Goal: Information Seeking & Learning: Learn about a topic

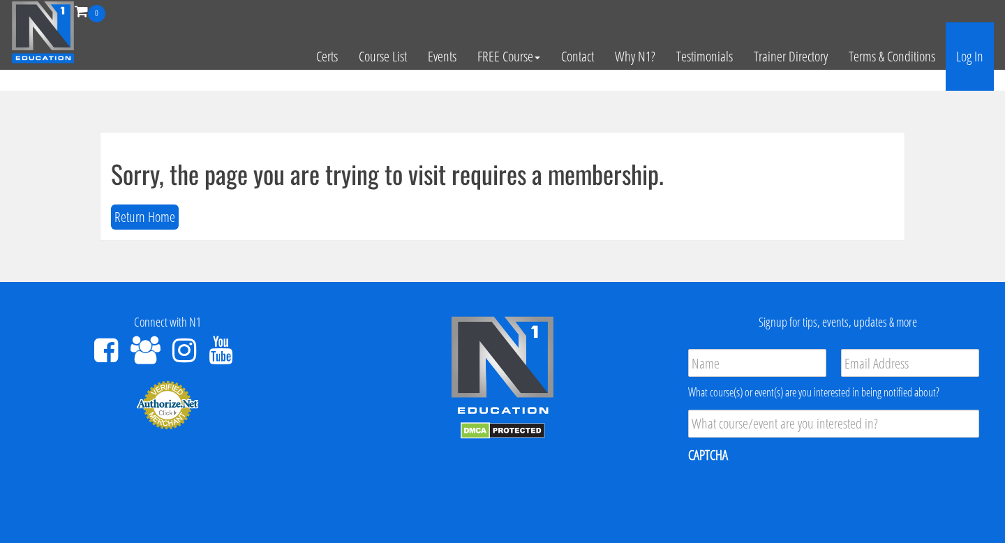
click at [969, 58] on link "Log In" at bounding box center [970, 56] width 48 height 68
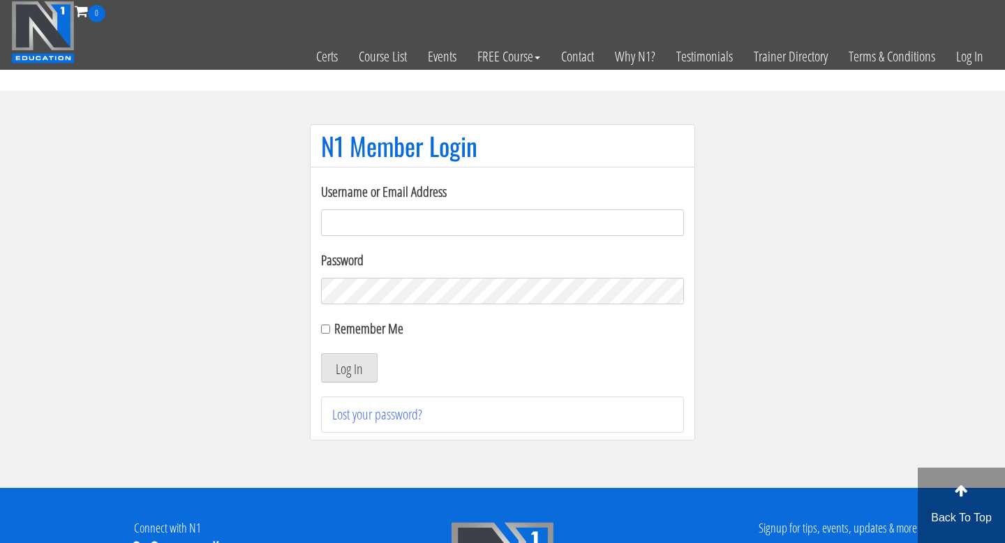
type input "freu91@gmail.com"
click at [362, 365] on button "Log In" at bounding box center [349, 367] width 57 height 29
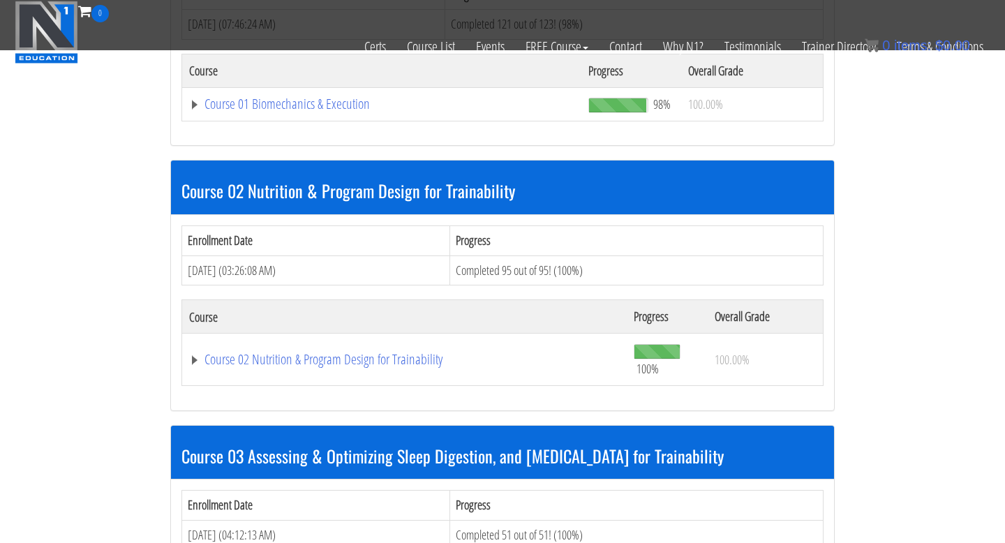
scroll to position [784, 0]
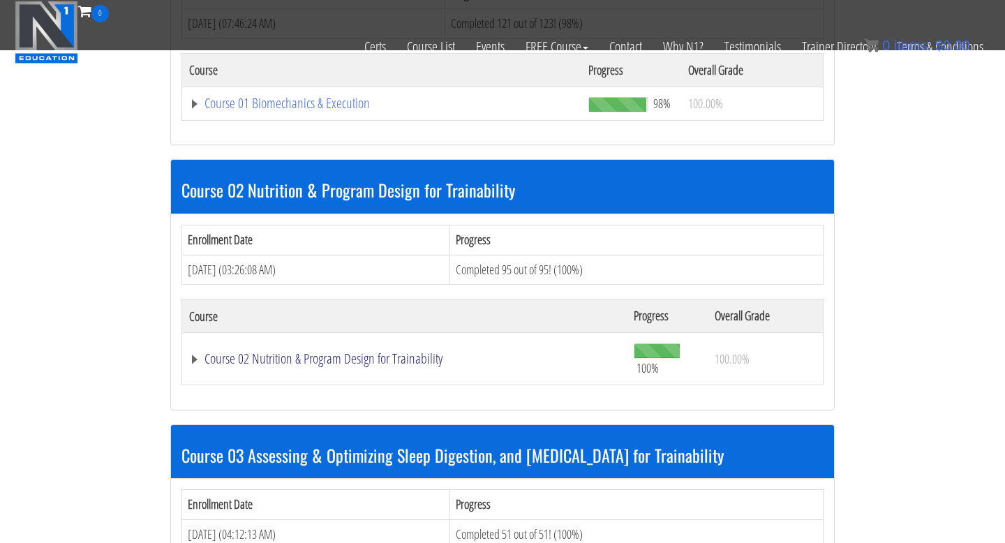
click at [301, 359] on link "Course 02 Nutrition & Program Design for Trainability" at bounding box center [404, 359] width 431 height 14
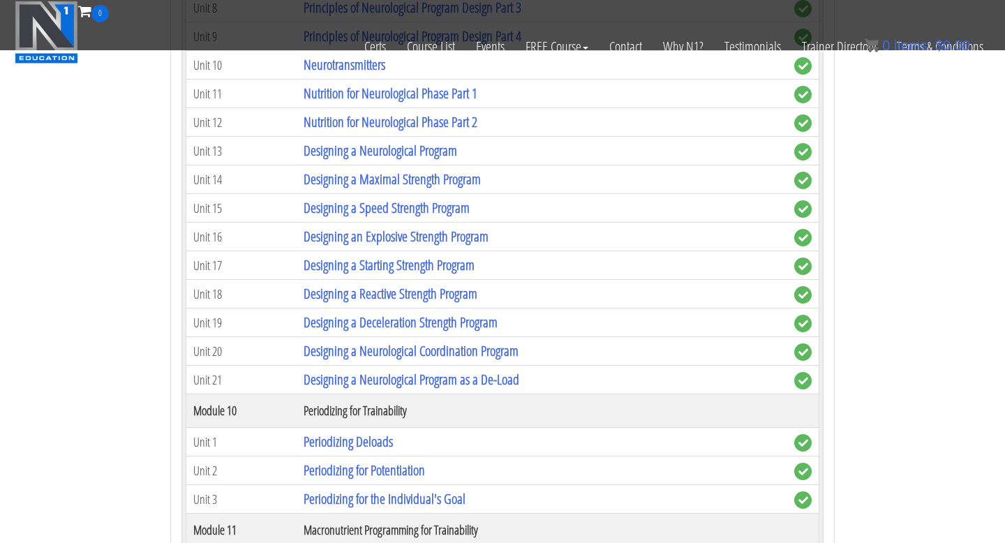
scroll to position [3512, 0]
click at [356, 154] on link "Designing a Neurological Program" at bounding box center [381, 151] width 154 height 19
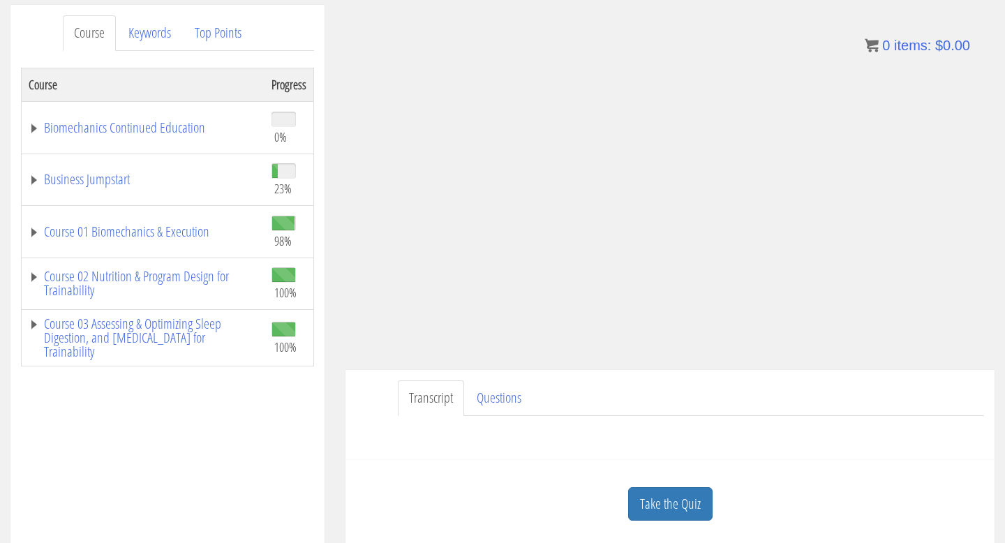
scroll to position [174, 0]
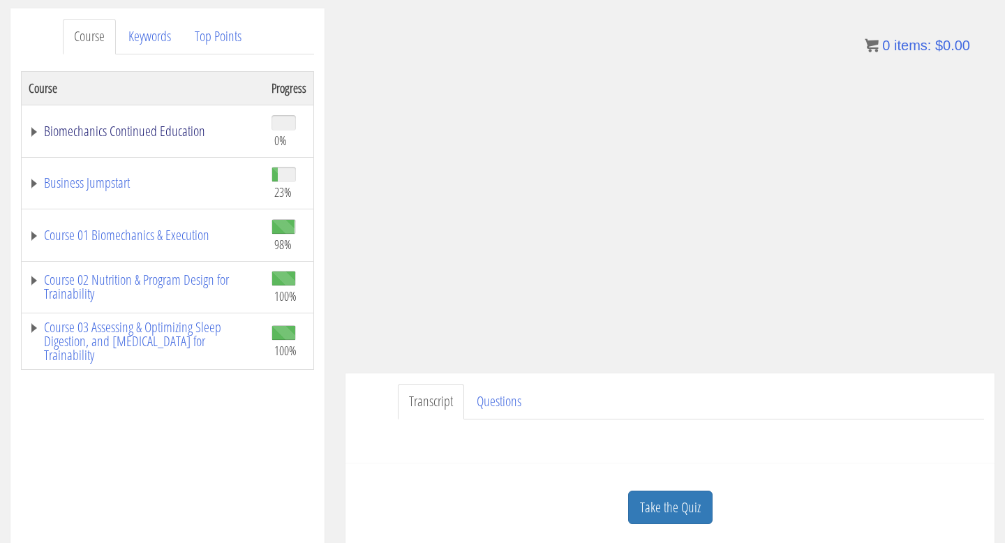
click at [33, 132] on link "Biomechanics Continued Education" at bounding box center [143, 131] width 229 height 14
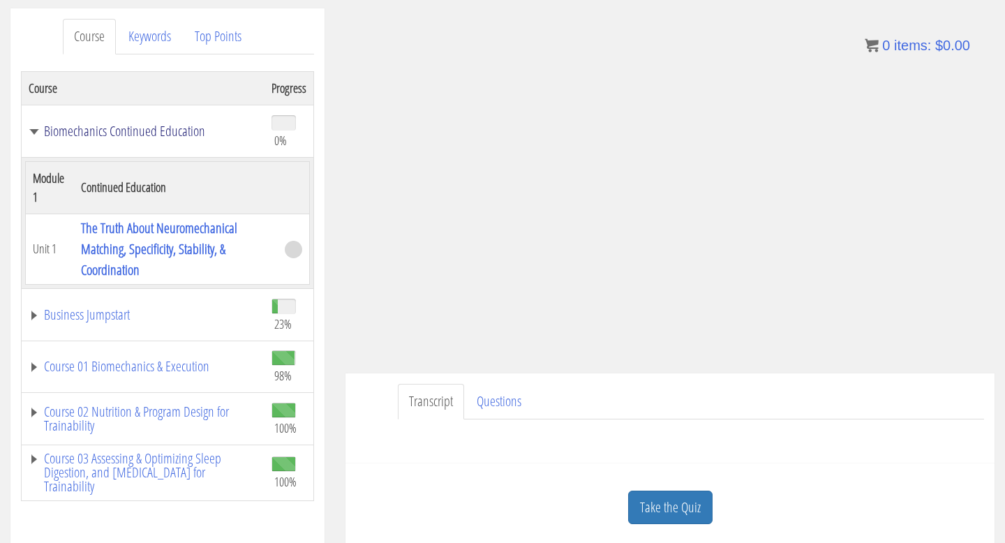
click at [33, 132] on link "Biomechanics Continued Education" at bounding box center [143, 131] width 229 height 14
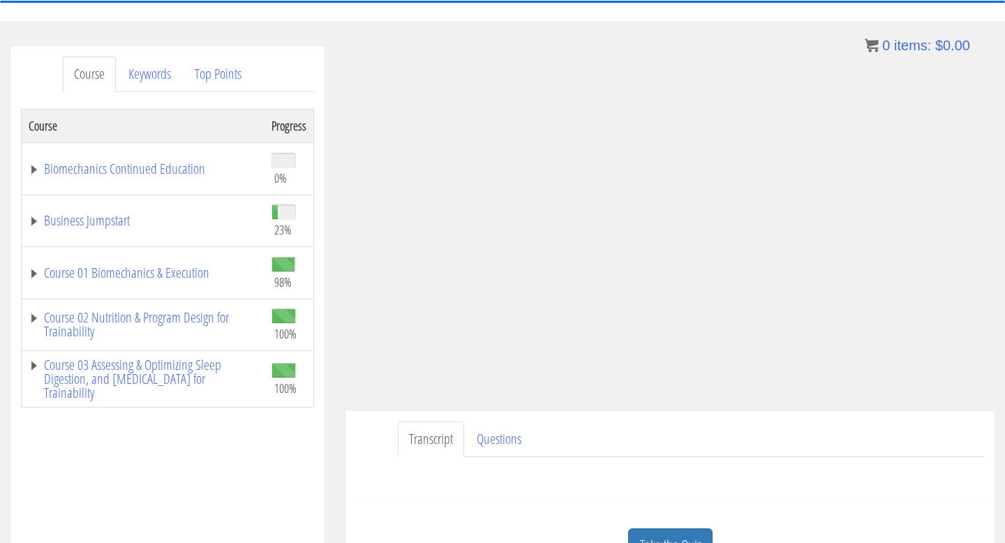
scroll to position [135, 0]
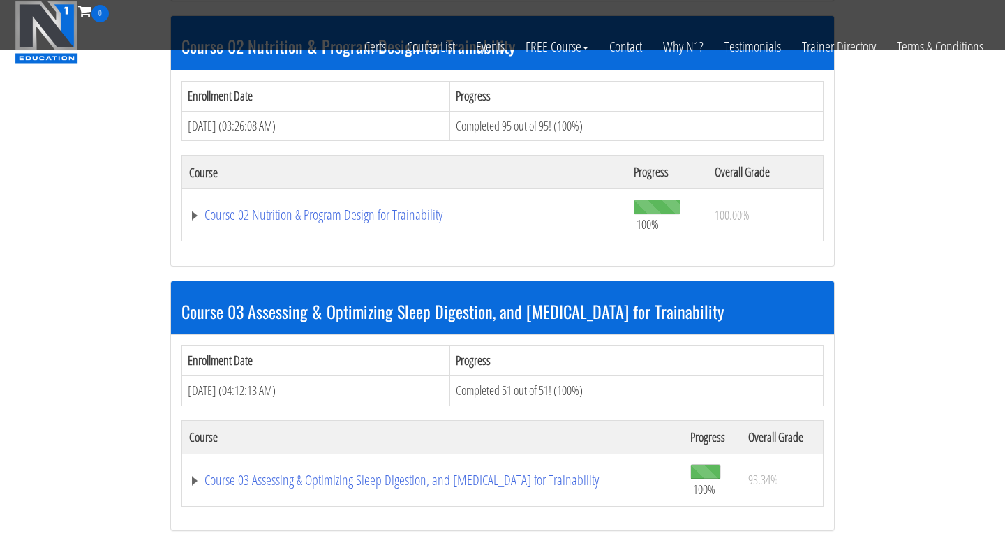
scroll to position [902, 0]
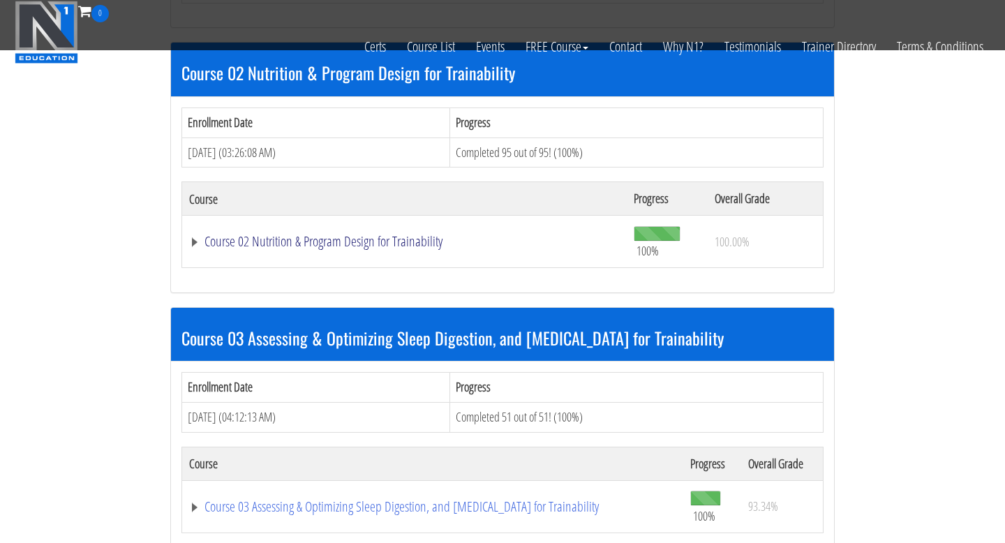
click at [195, 244] on link "Course 02 Nutrition & Program Design for Trainability" at bounding box center [404, 241] width 431 height 14
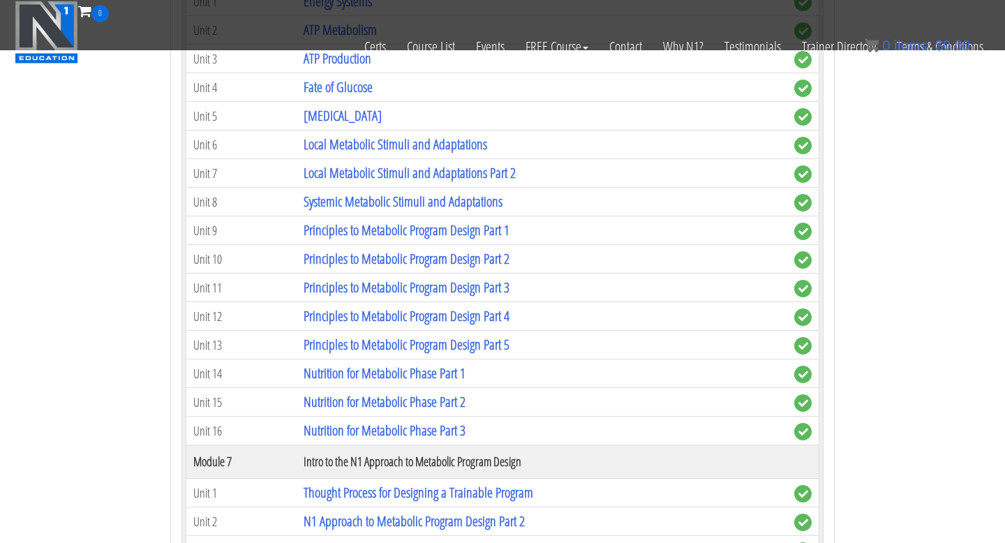
scroll to position [1835, 0]
